Goal: Task Accomplishment & Management: Complete application form

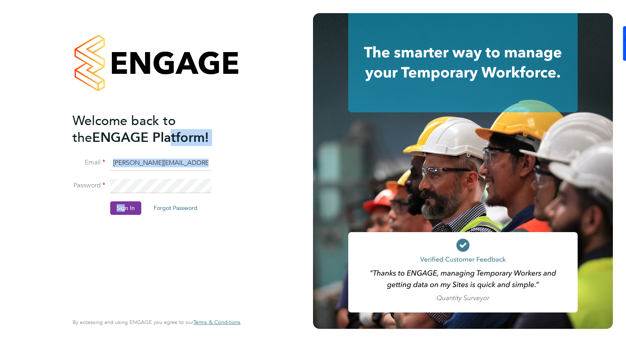
click at [122, 207] on ng-template "Welcome back to the ENGAGE Platform! Email [PERSON_NAME][EMAIL_ADDRESS][PERSON_…" at bounding box center [153, 167] width 160 height 111
drag, startPoint x: 122, startPoint y: 207, endPoint x: 98, endPoint y: 209, distance: 23.9
click at [98, 209] on li "Sign In Forgot Password" at bounding box center [153, 211] width 160 height 21
click at [129, 248] on div "Welcome back to the ENGAGE Platform! Email Natalie.carr@buildrec.com Password S…" at bounding box center [153, 211] width 160 height 199
click at [124, 218] on li "Sign In Forgot Password" at bounding box center [153, 211] width 160 height 21
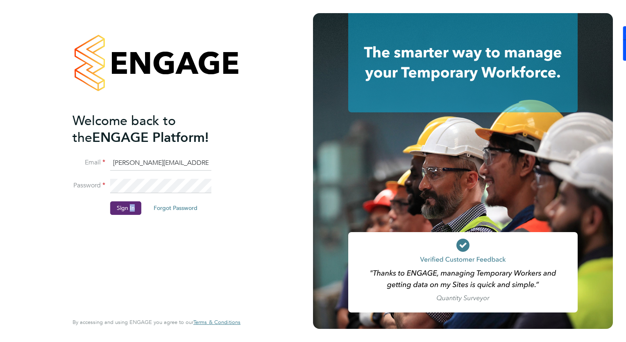
click at [124, 218] on li "Sign In Forgot Password" at bounding box center [153, 211] width 160 height 21
drag, startPoint x: 124, startPoint y: 218, endPoint x: 114, endPoint y: 214, distance: 10.8
click at [114, 214] on li "Sign In Forgot Password" at bounding box center [153, 211] width 160 height 21
click at [120, 207] on button "Sign In" at bounding box center [125, 207] width 31 height 13
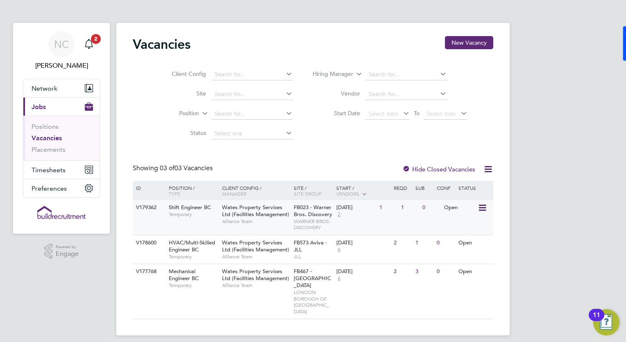
click at [186, 207] on span "Shift Engineer BC" at bounding box center [190, 207] width 42 height 7
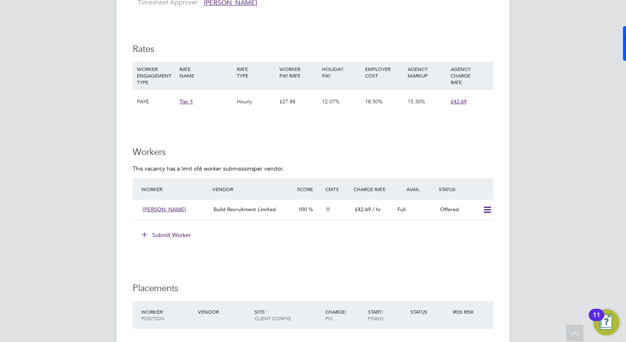
scroll to position [574, 0]
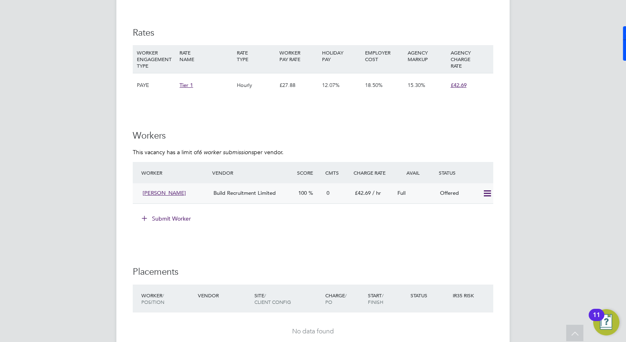
click at [484, 195] on icon at bounding box center [487, 193] width 10 height 7
click at [476, 209] on li "Confirm" at bounding box center [475, 210] width 31 height 11
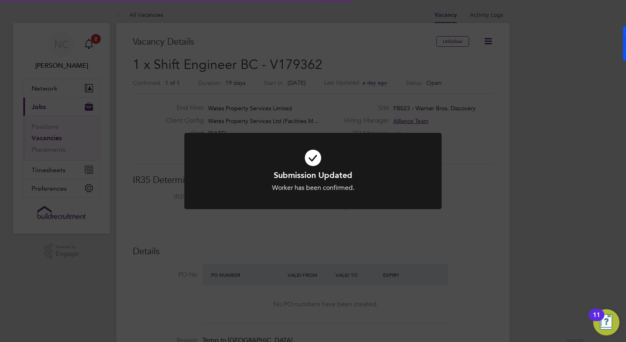
scroll to position [24, 57]
